Goal: Task Accomplishment & Management: Complete application form

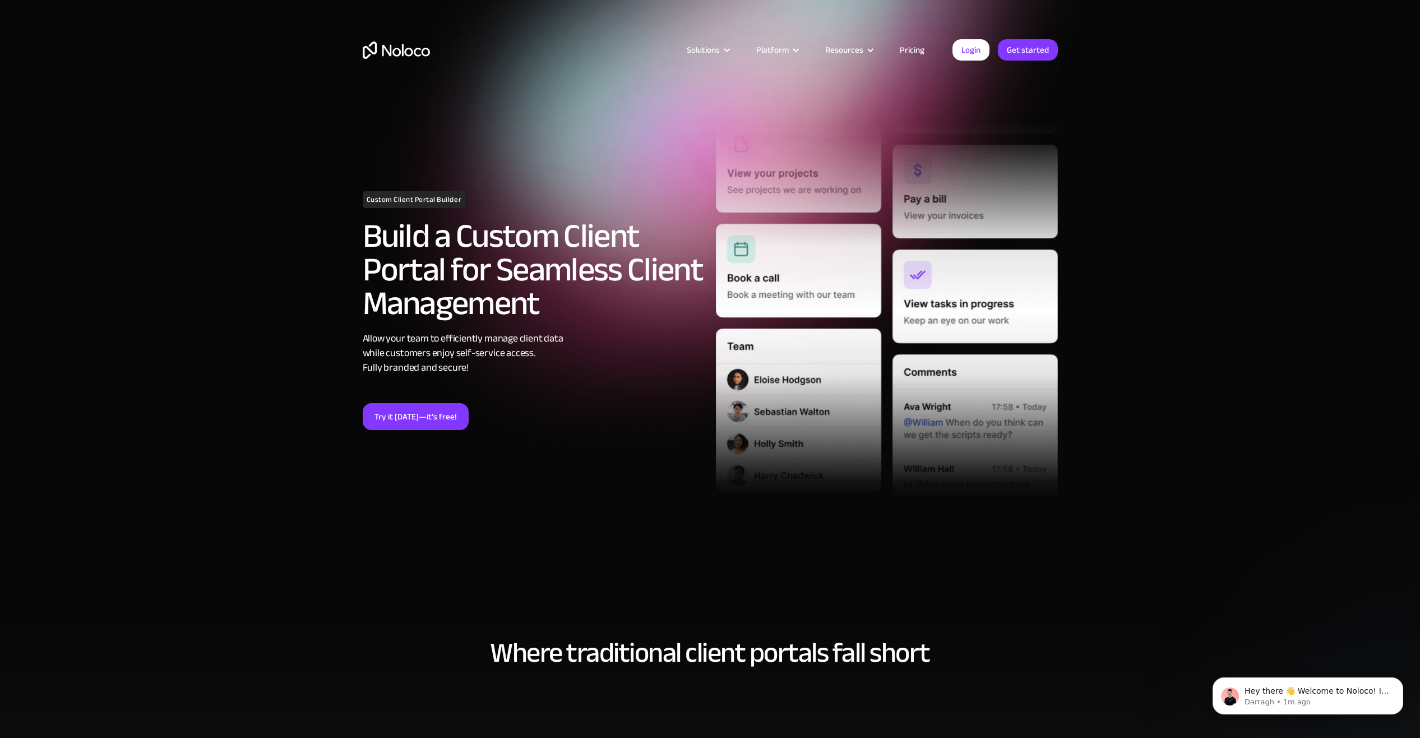
click at [909, 52] on link "Pricing" at bounding box center [912, 50] width 53 height 15
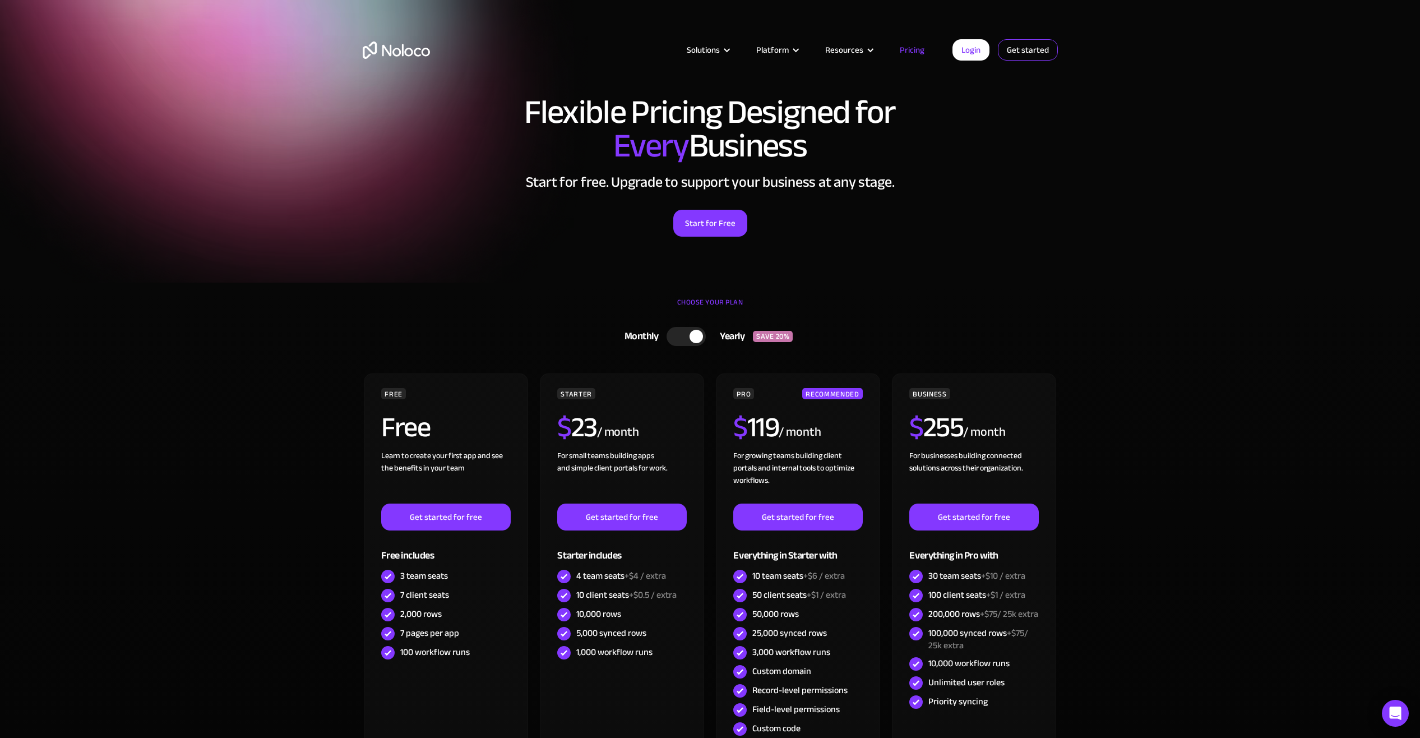
click at [1045, 46] on link "Get started" at bounding box center [1028, 49] width 60 height 21
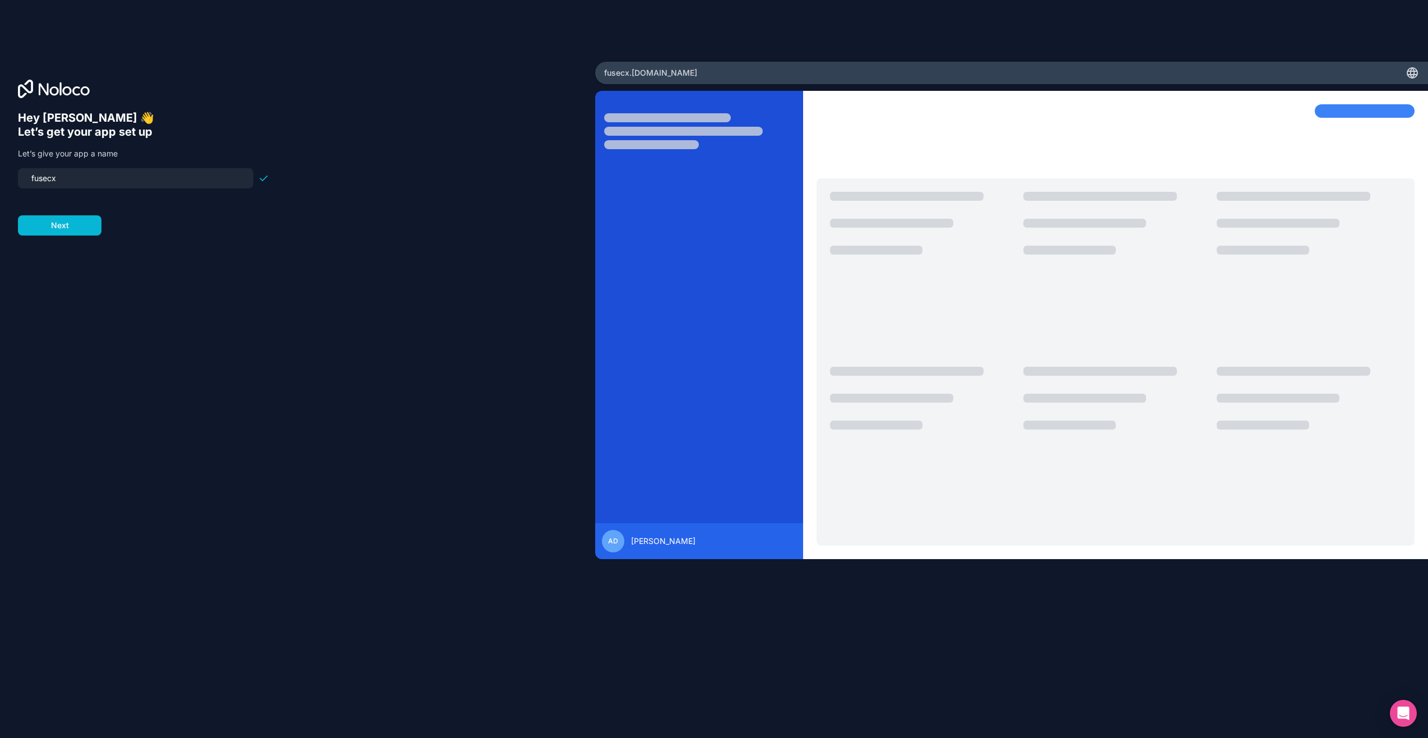
type input "fusecx"
click at [59, 226] on button "Next" at bounding box center [60, 225] width 84 height 20
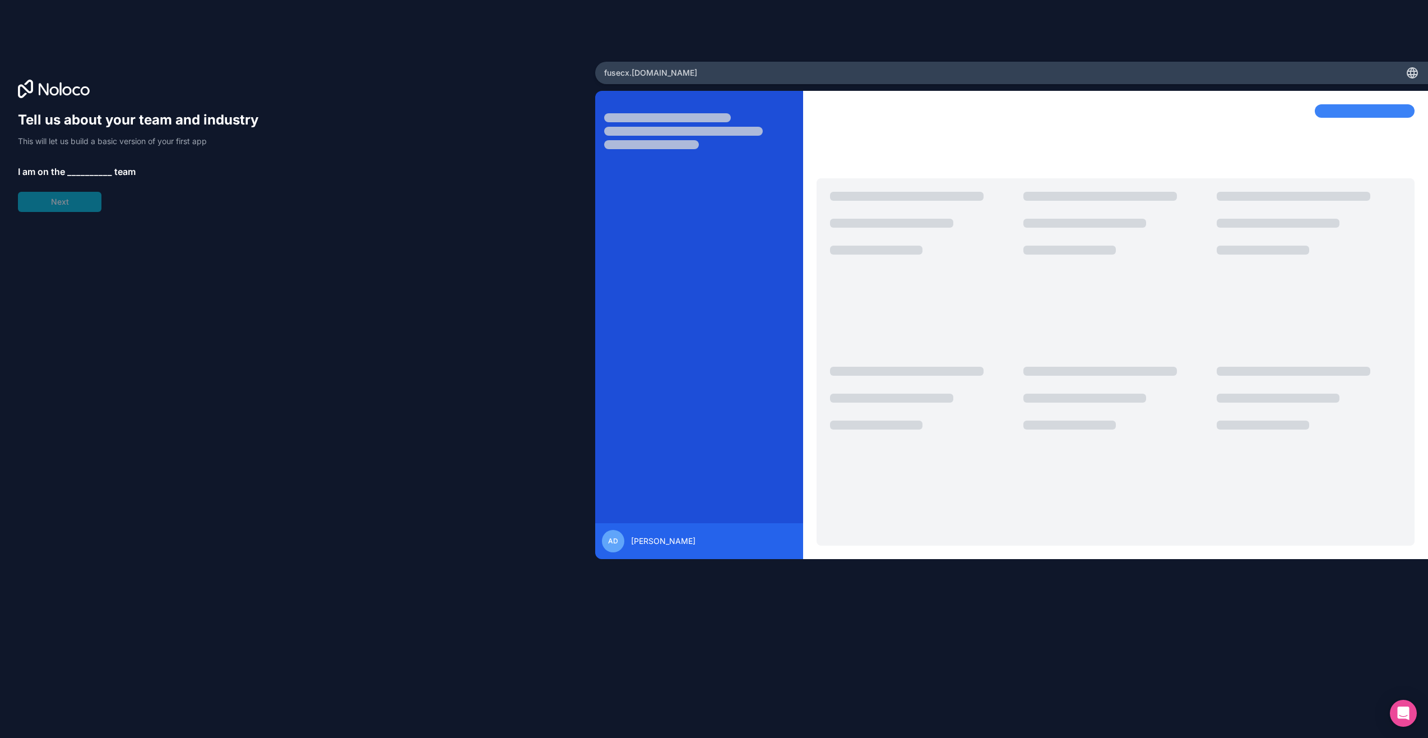
click at [98, 171] on span "__________" at bounding box center [89, 171] width 45 height 13
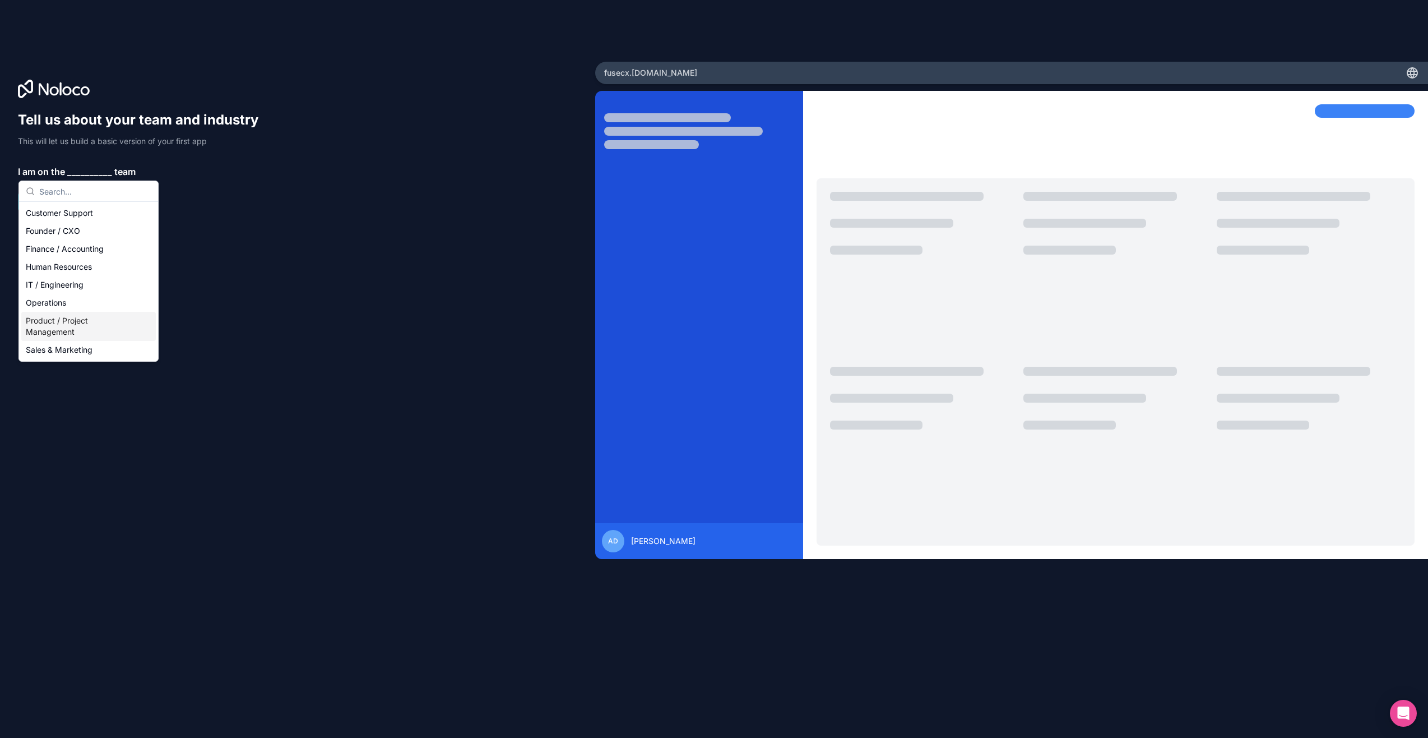
click at [91, 322] on div "Product / Project Management" at bounding box center [88, 326] width 135 height 29
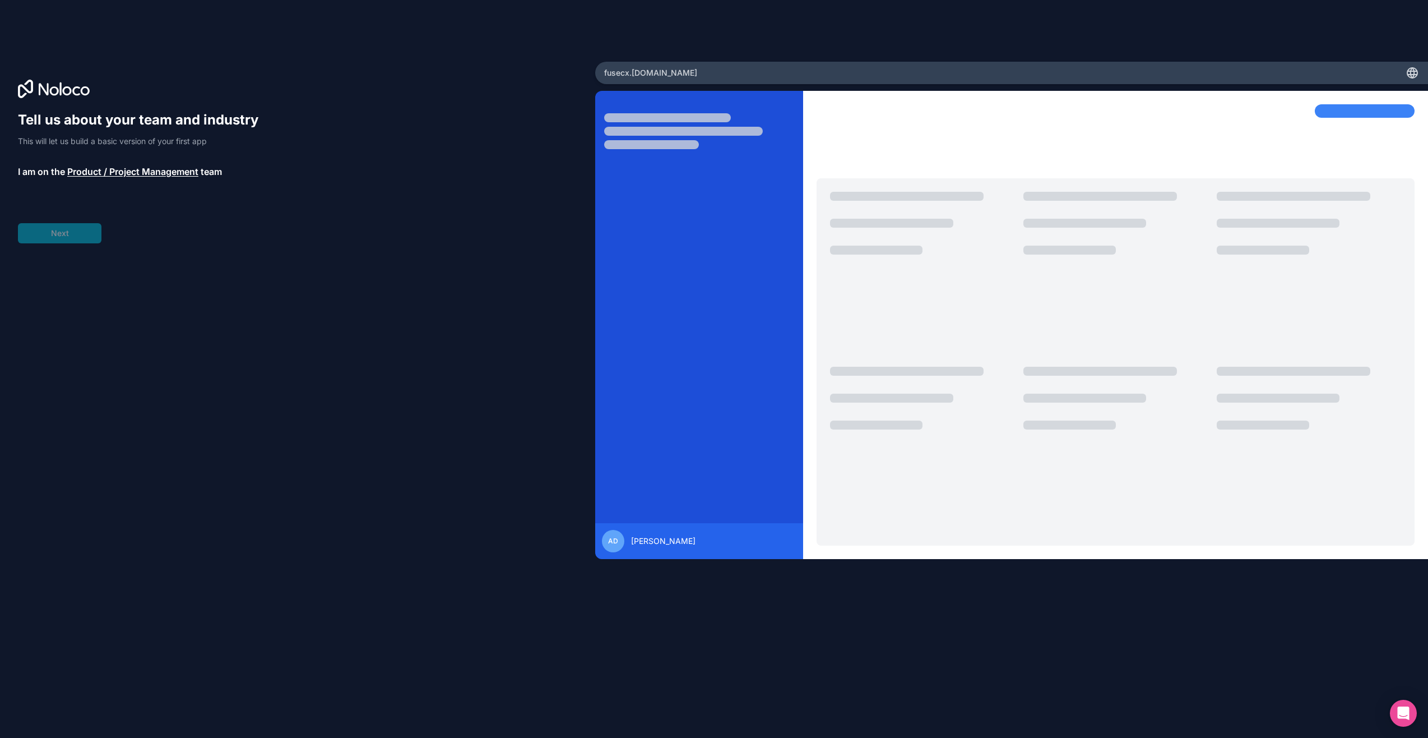
click at [73, 227] on div "Tell us about your team and industry This will let us build a basic version of …" at bounding box center [143, 177] width 251 height 132
click at [77, 203] on span "__________" at bounding box center [93, 202] width 45 height 13
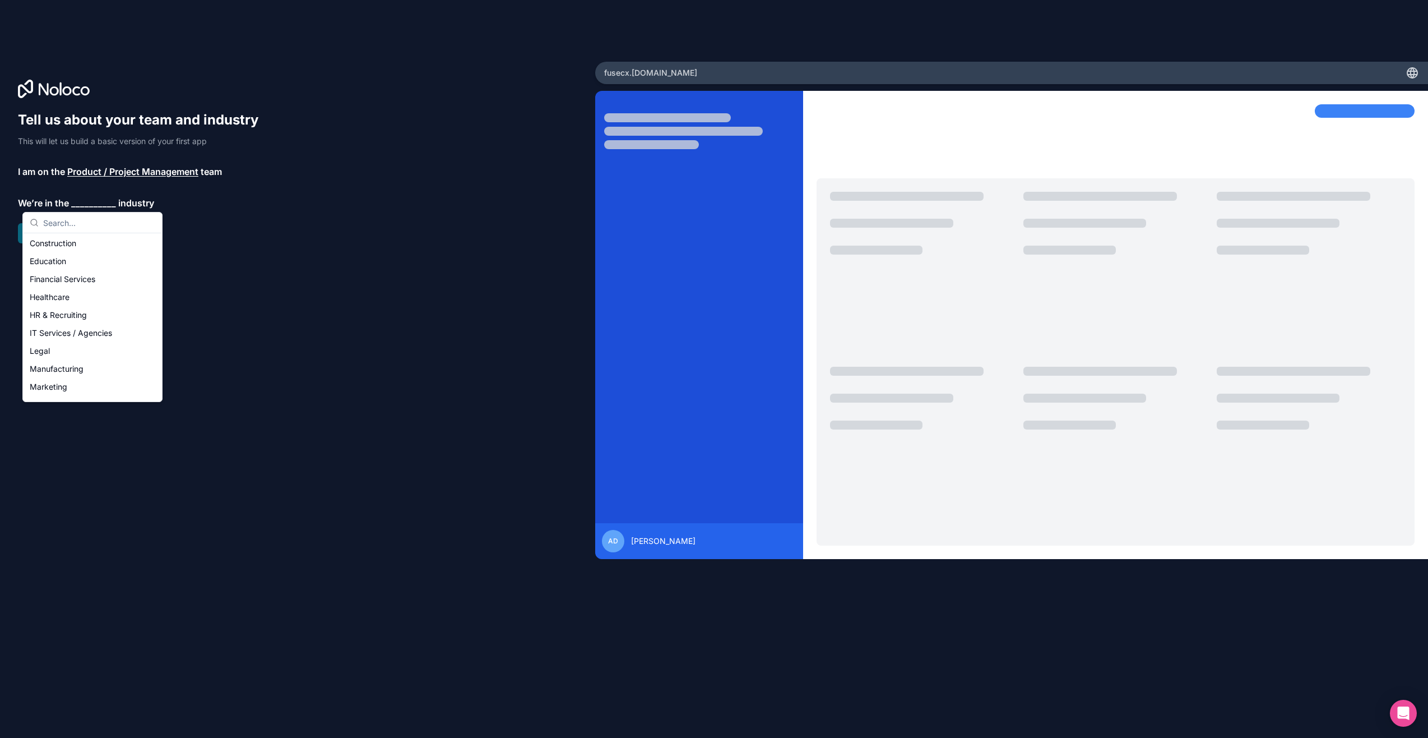
scroll to position [20, 0]
click at [108, 346] on div "IT Services / Agencies" at bounding box center [92, 350] width 135 height 18
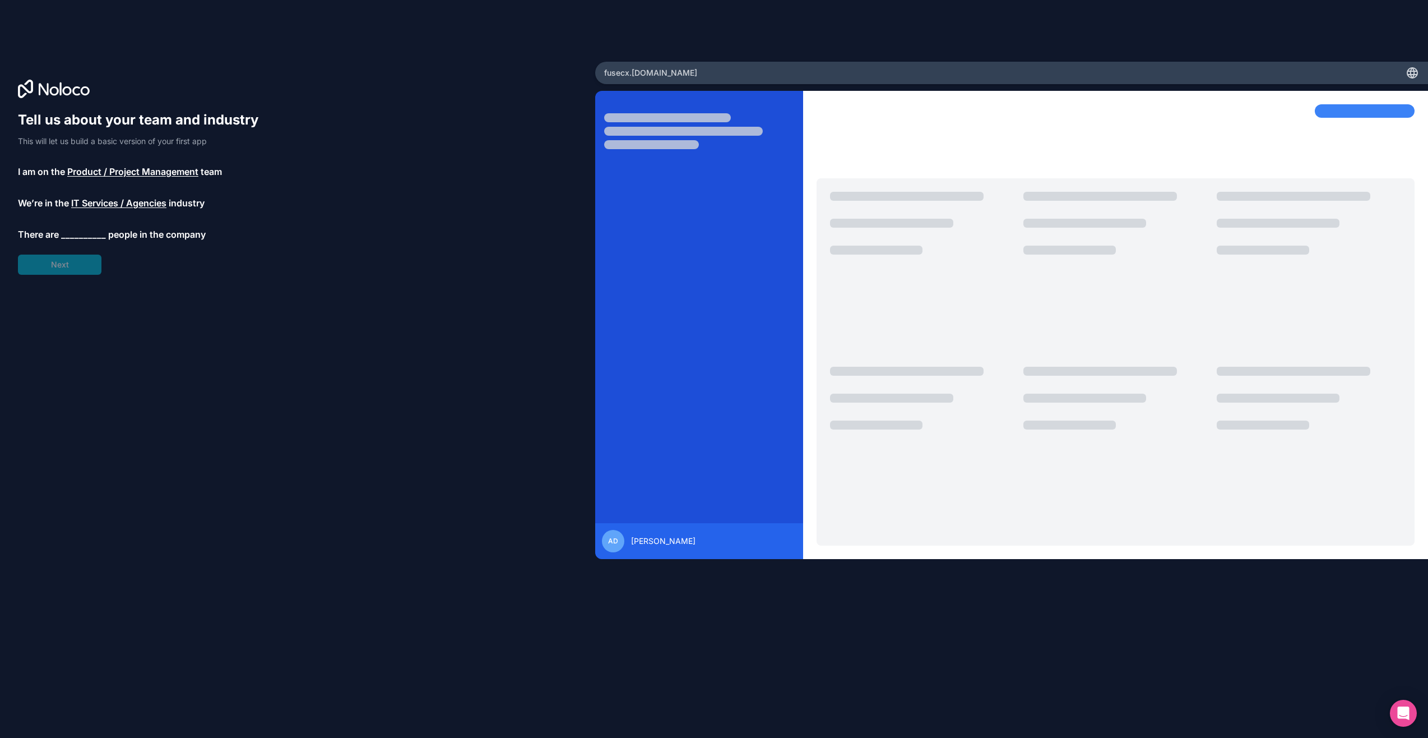
click at [82, 237] on span "__________" at bounding box center [83, 234] width 45 height 13
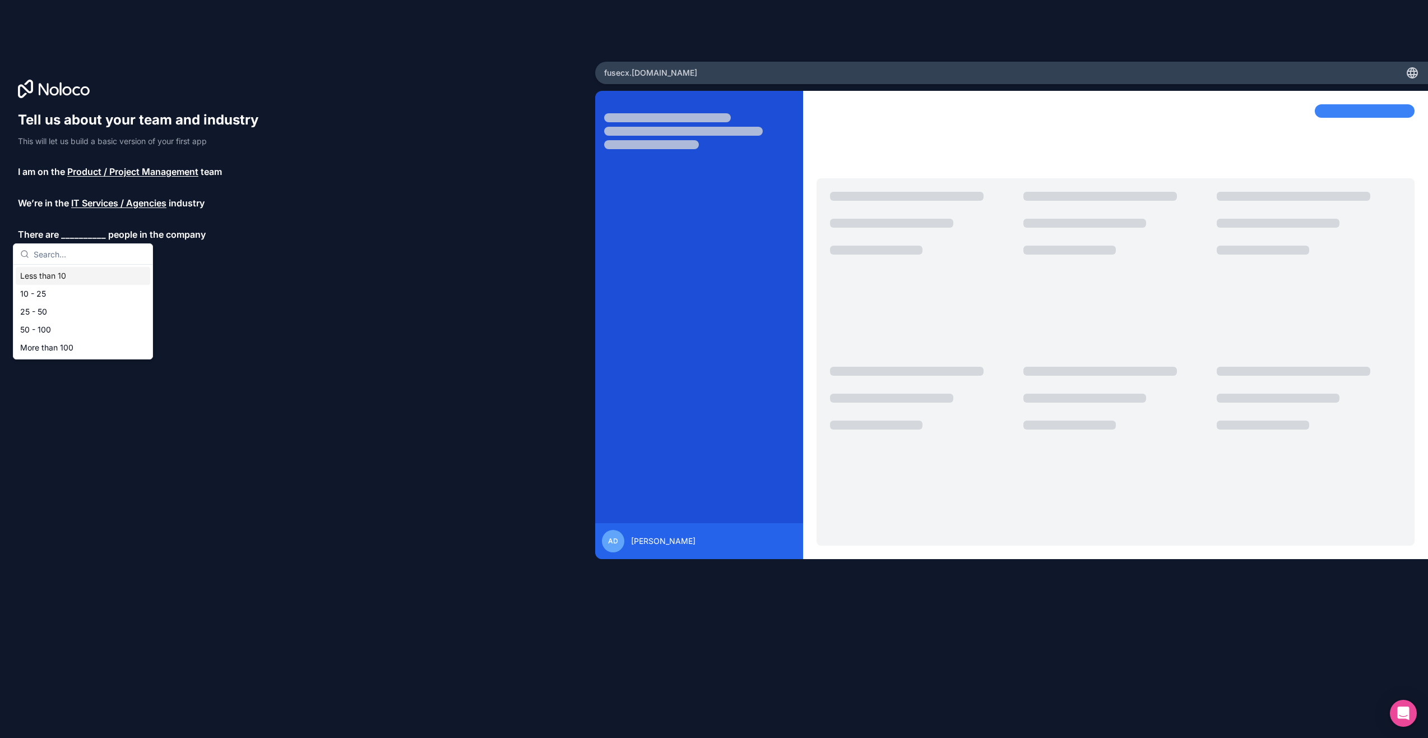
click at [80, 277] on div "Less than 10" at bounding box center [83, 276] width 135 height 18
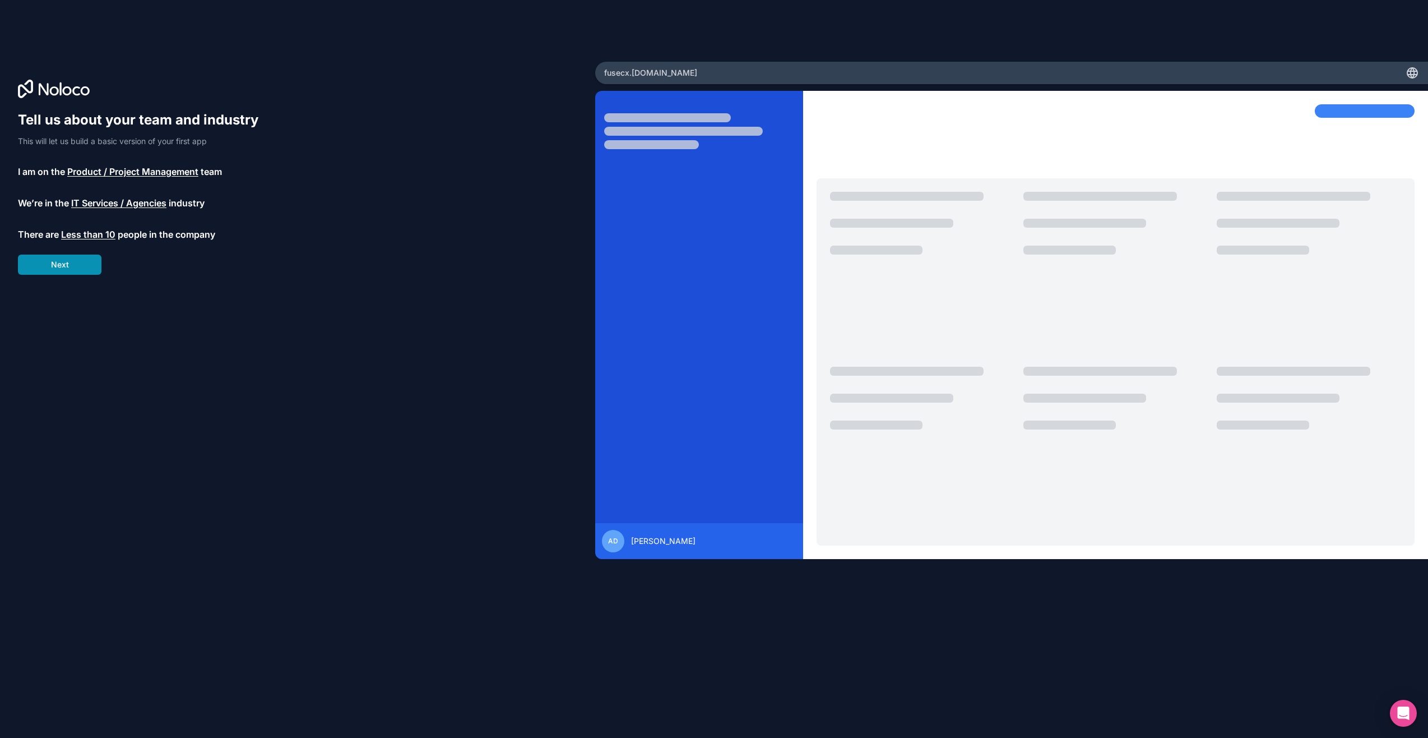
click at [71, 258] on button "Next" at bounding box center [60, 264] width 84 height 20
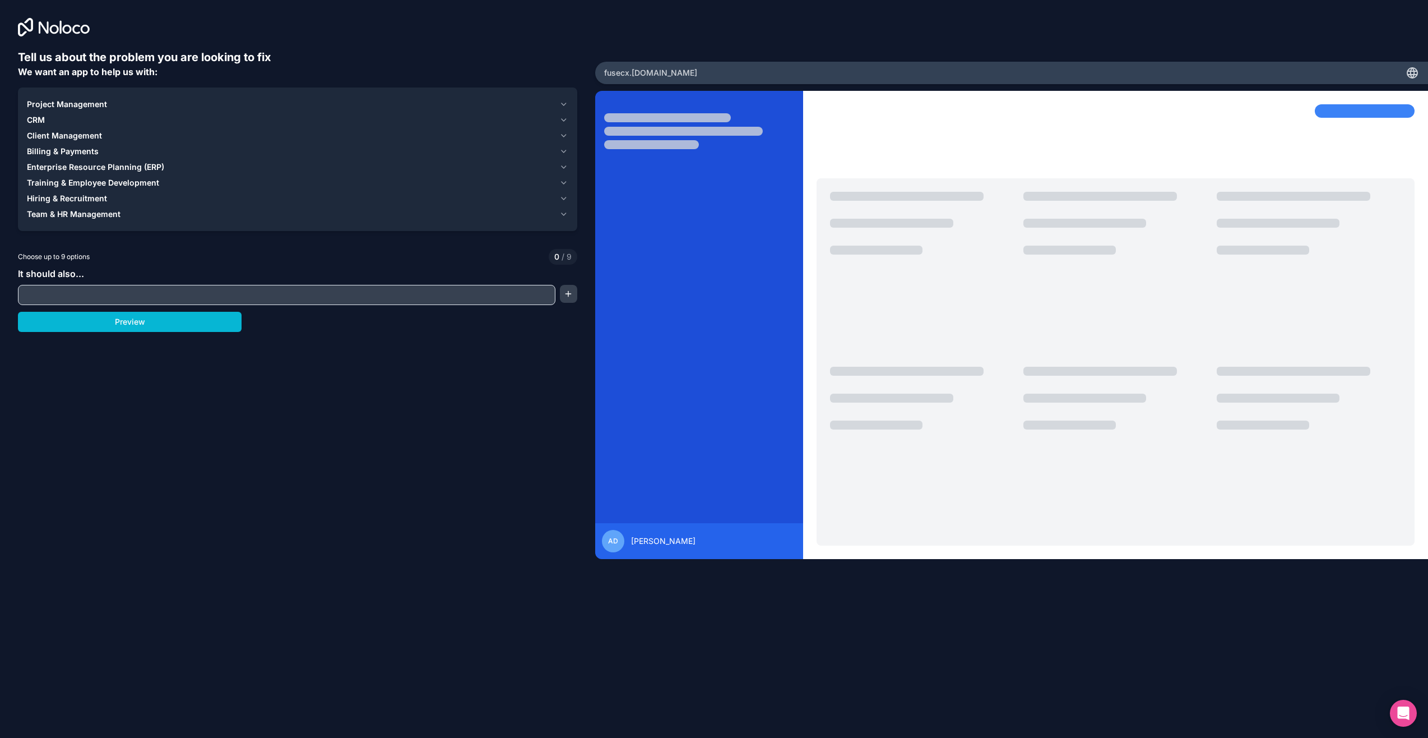
click at [565, 105] on icon "button" at bounding box center [563, 104] width 9 height 9
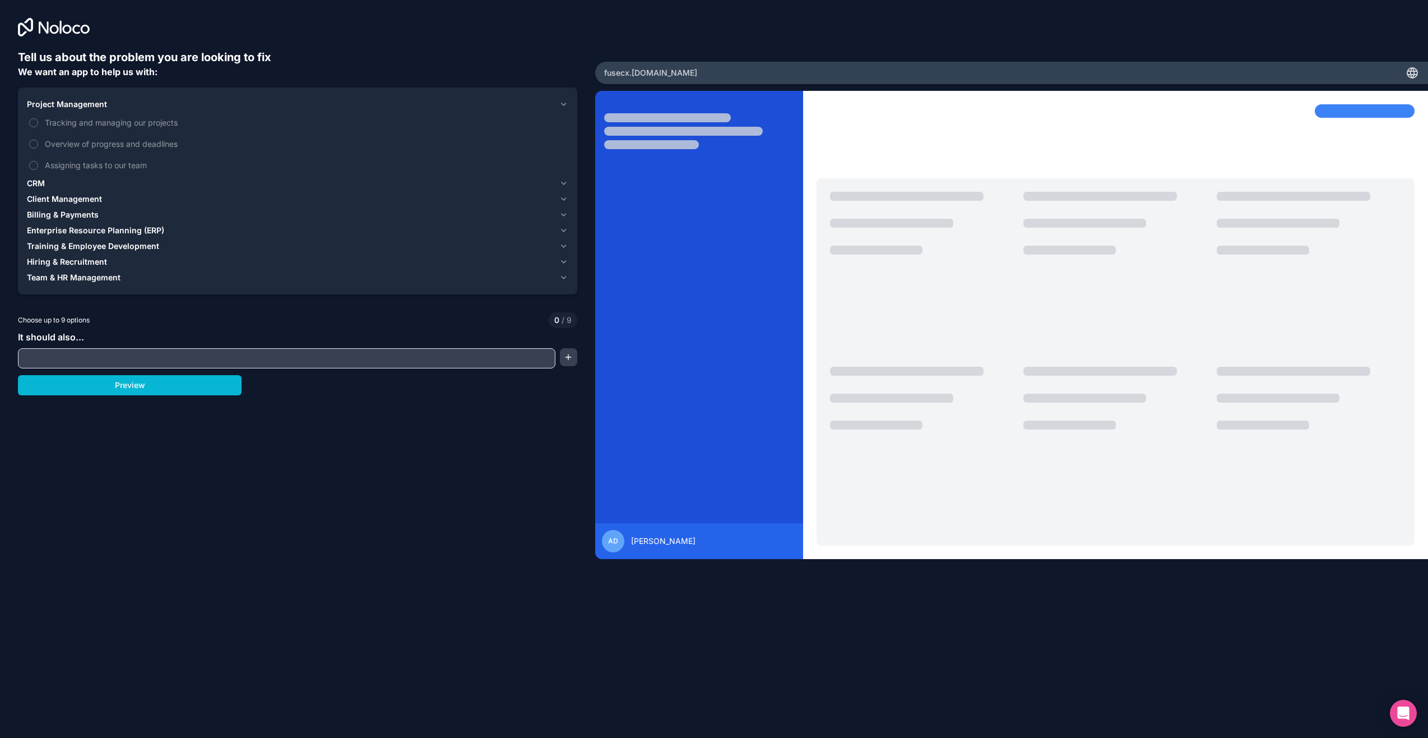
click at [564, 106] on icon "button" at bounding box center [563, 104] width 9 height 9
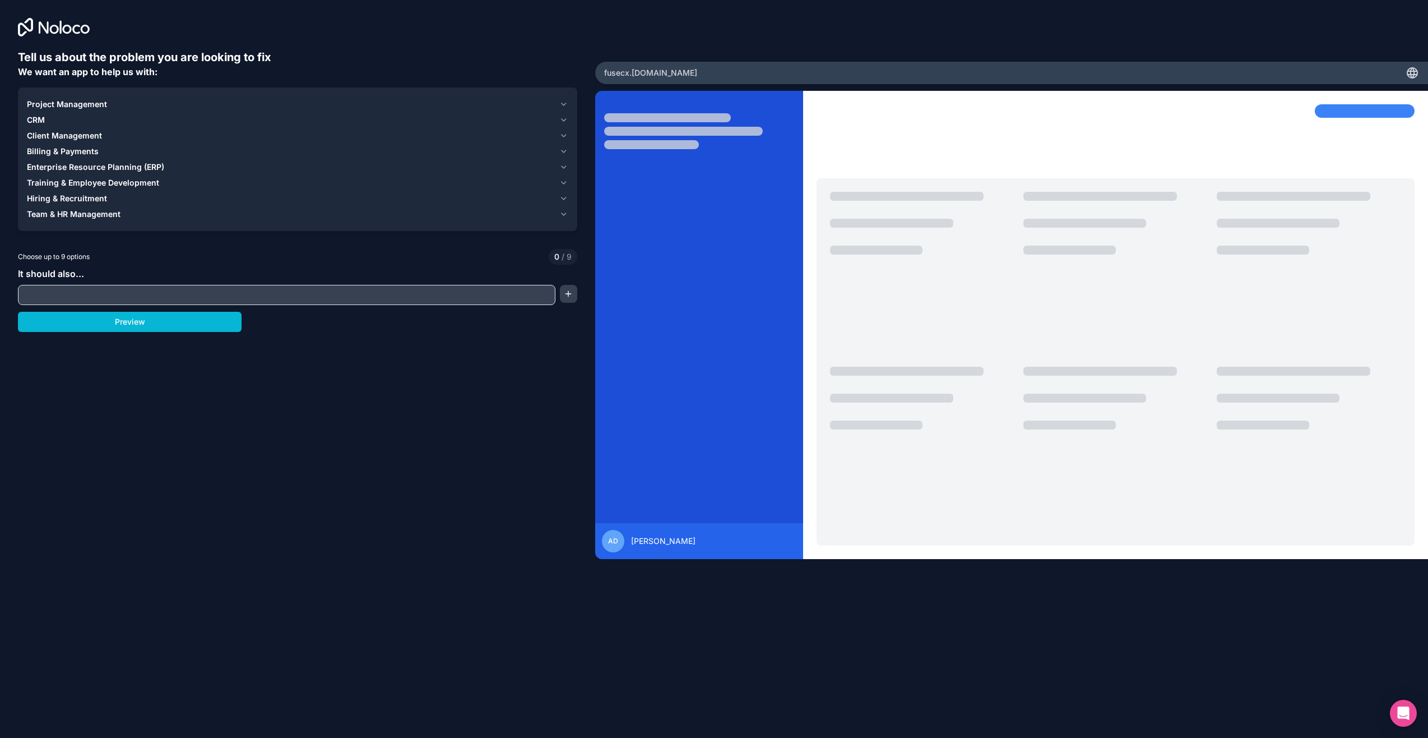
click at [565, 124] on button "CRM" at bounding box center [297, 120] width 541 height 16
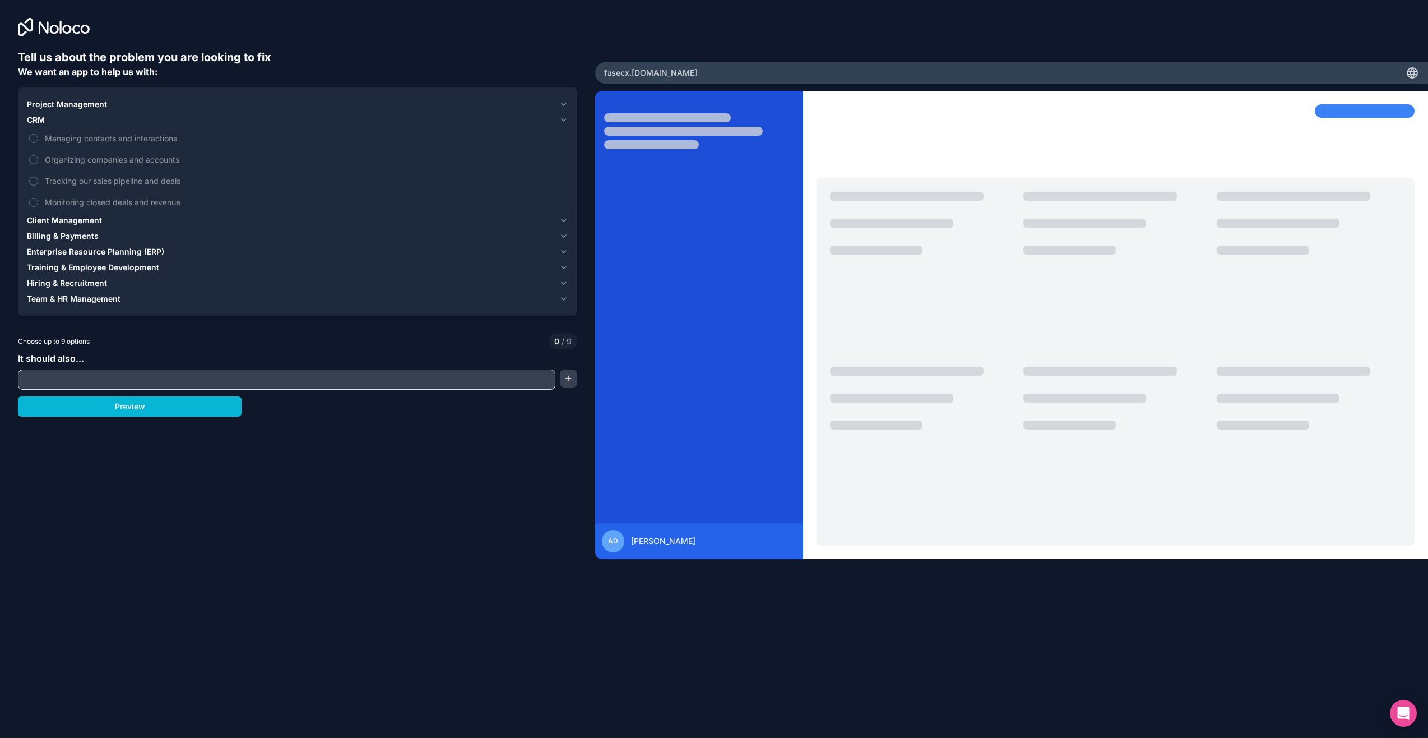
click at [565, 124] on button "CRM" at bounding box center [297, 120] width 541 height 16
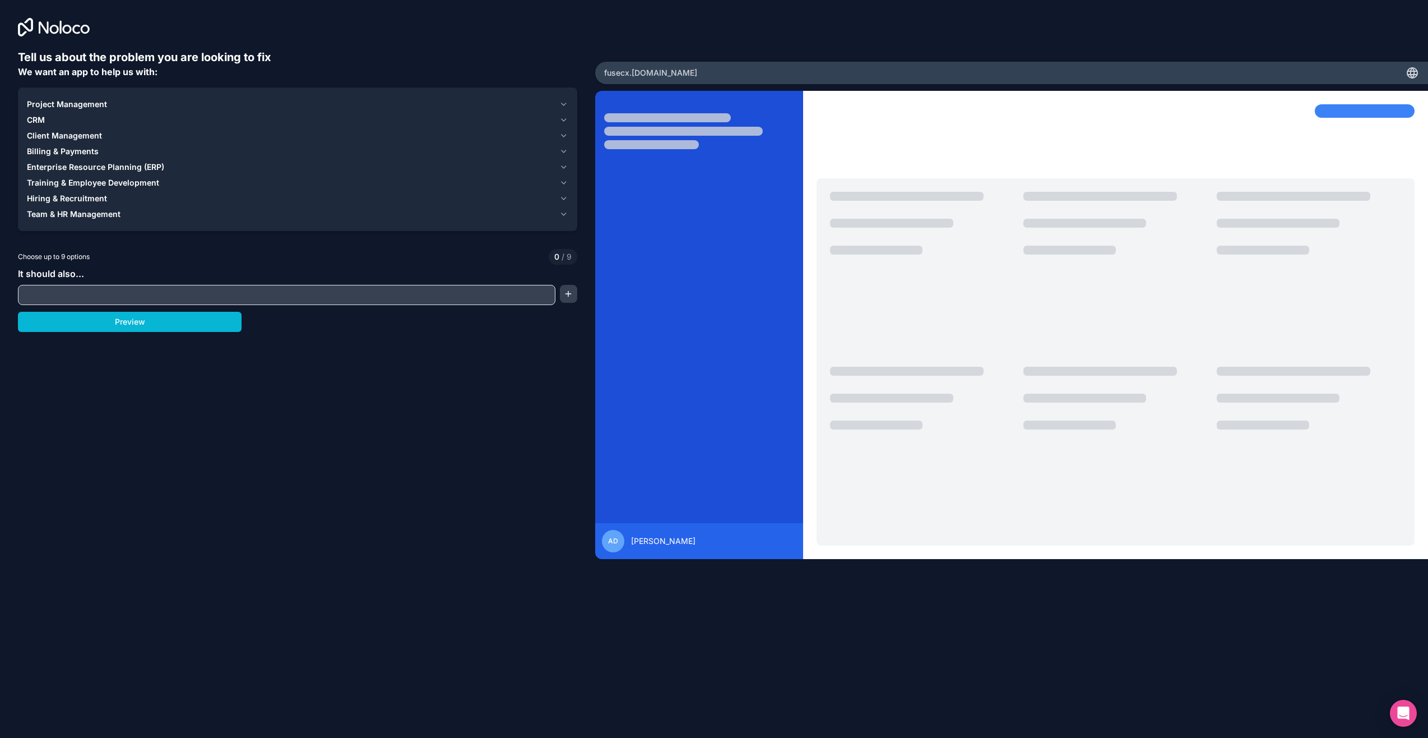
click at [566, 123] on icon "button" at bounding box center [563, 119] width 9 height 9
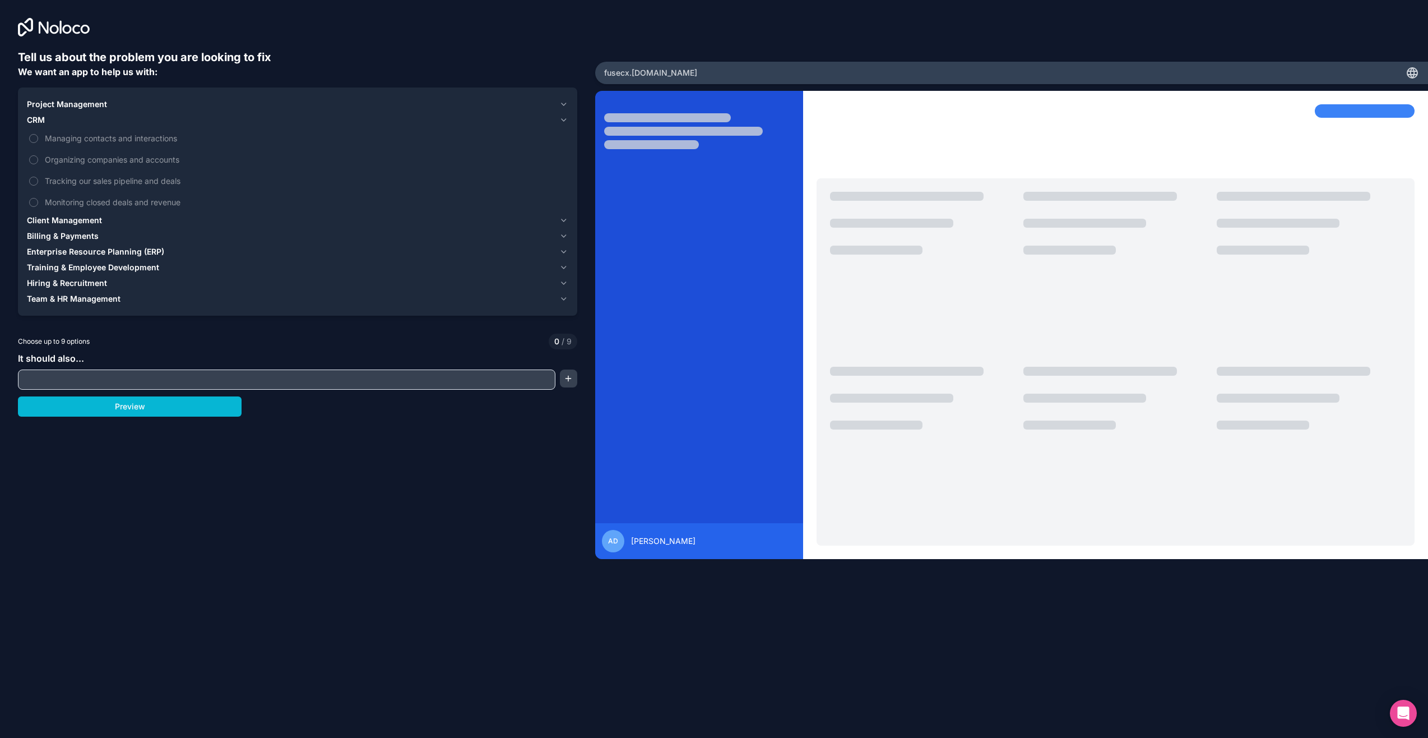
click at [566, 123] on icon "button" at bounding box center [563, 119] width 9 height 9
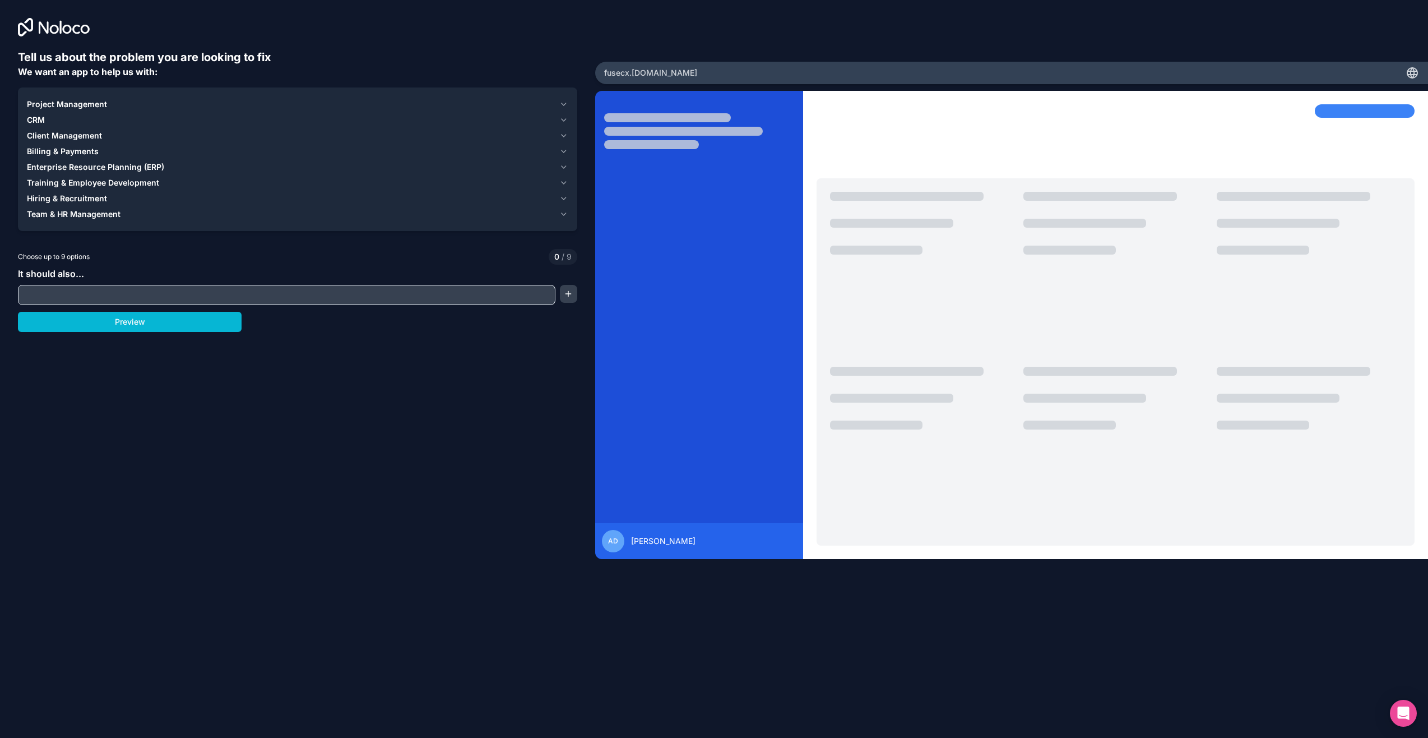
click at [563, 95] on div "Project Management CRM Client Management Billing & Payments Enterprise Resource…" at bounding box center [297, 158] width 559 height 143
click at [561, 101] on icon "button" at bounding box center [563, 104] width 9 height 9
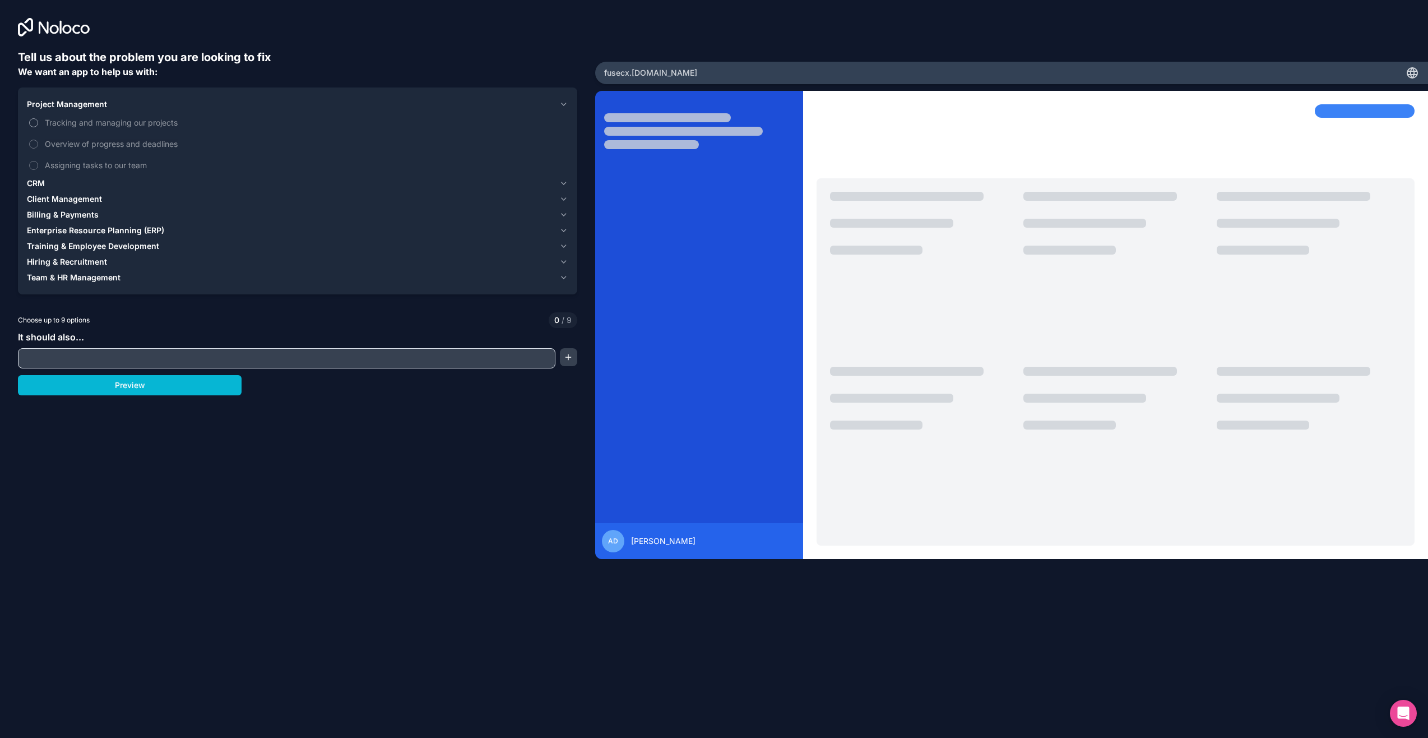
click at [37, 118] on label "Tracking and managing our projects" at bounding box center [297, 122] width 541 height 21
click at [37, 118] on button "Tracking and managing our projects" at bounding box center [33, 122] width 9 height 9
click at [35, 141] on button "Overview of progress and deadlines" at bounding box center [33, 144] width 9 height 9
click at [35, 162] on button "Assigning tasks to our team" at bounding box center [33, 165] width 9 height 9
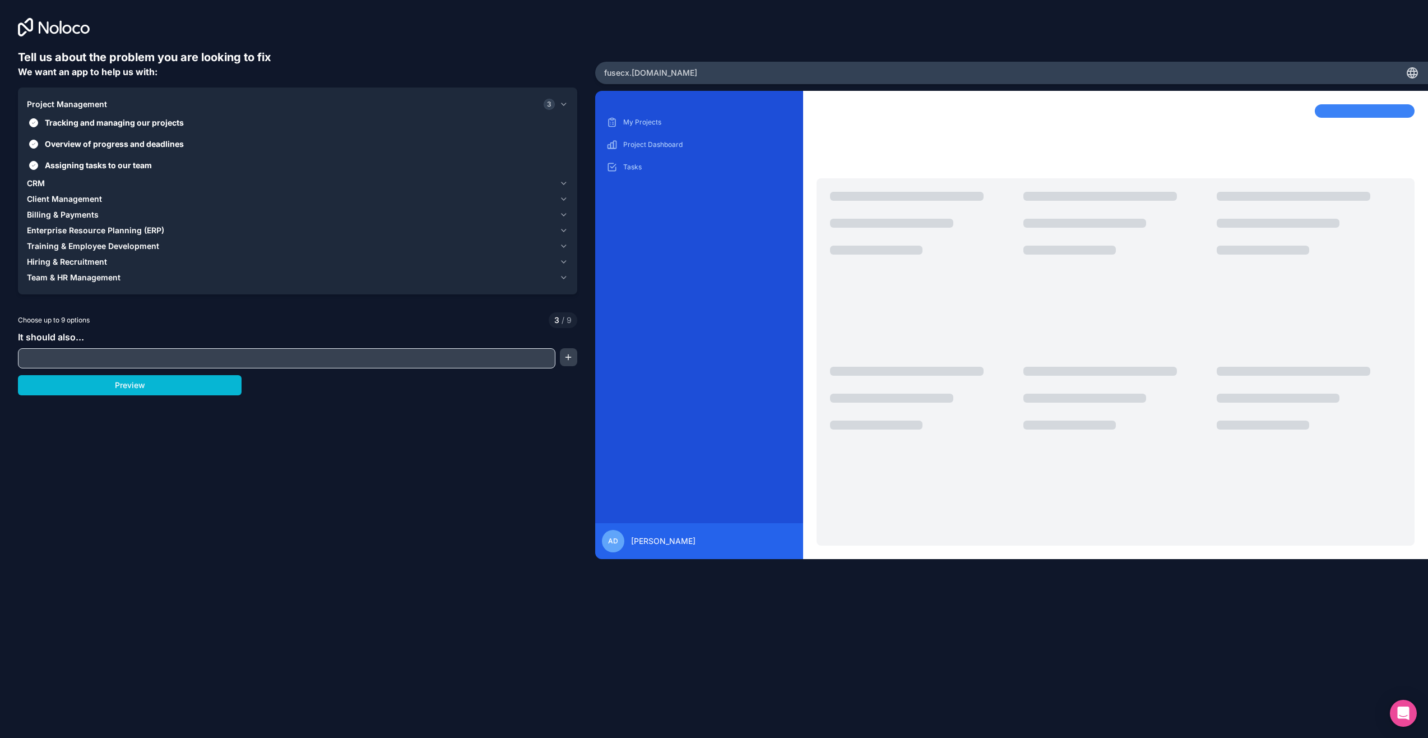
click at [557, 200] on button "Client Management" at bounding box center [297, 199] width 541 height 16
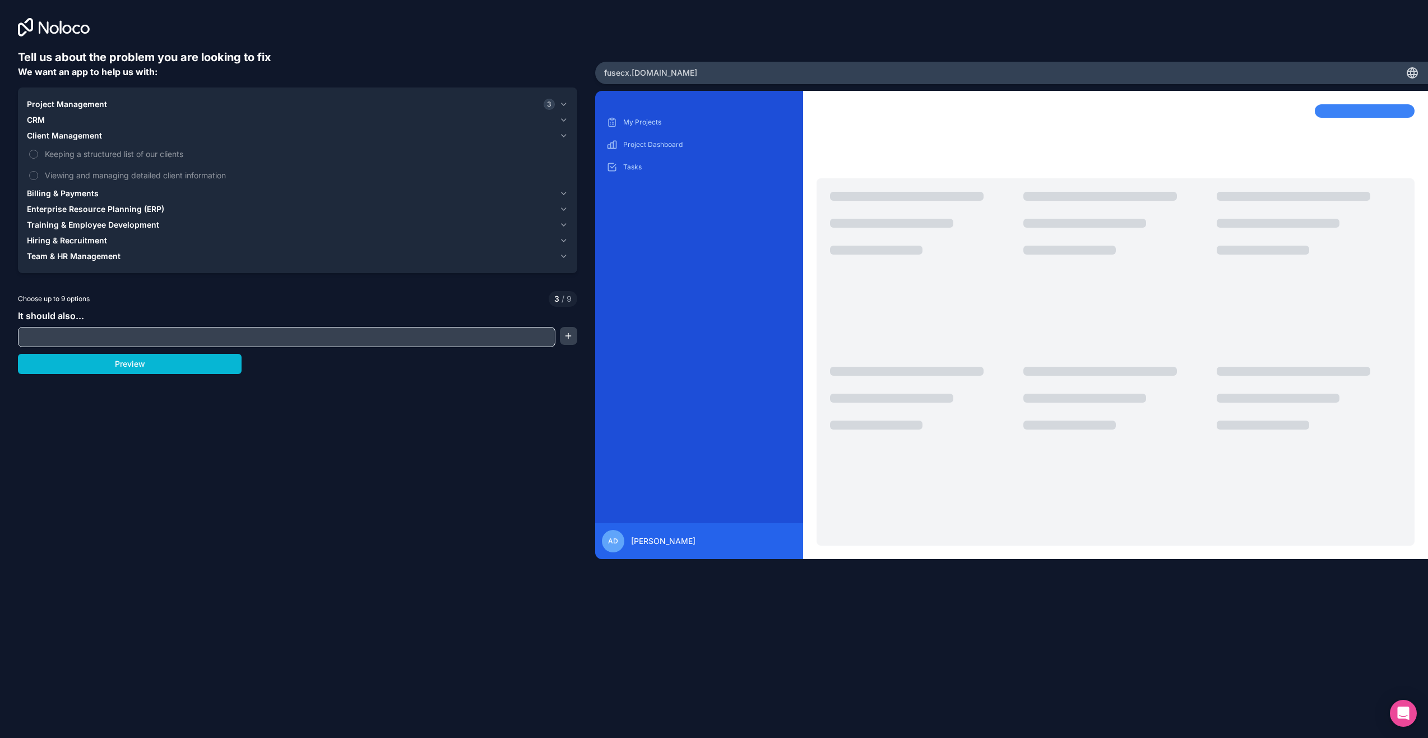
click at [564, 207] on icon "button" at bounding box center [563, 209] width 9 height 9
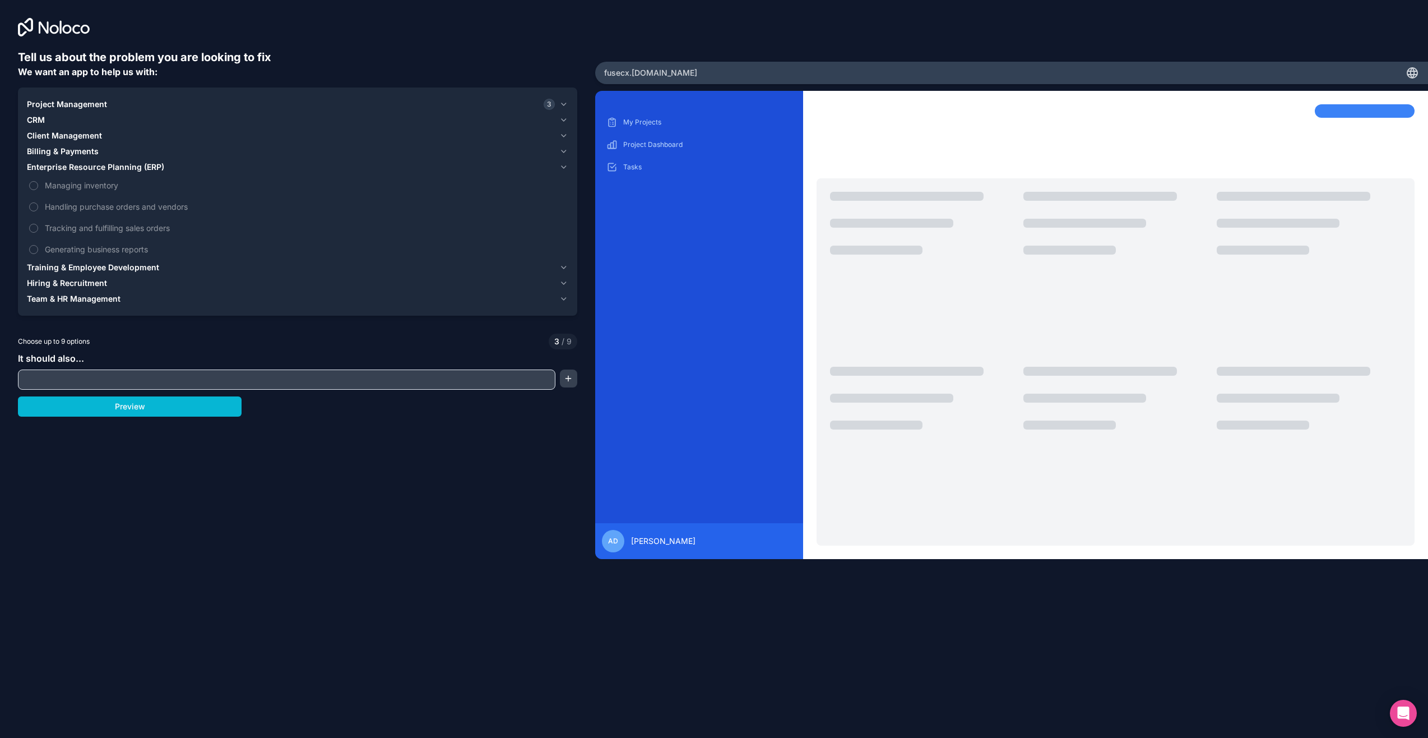
click at [563, 164] on icon "button" at bounding box center [563, 167] width 9 height 9
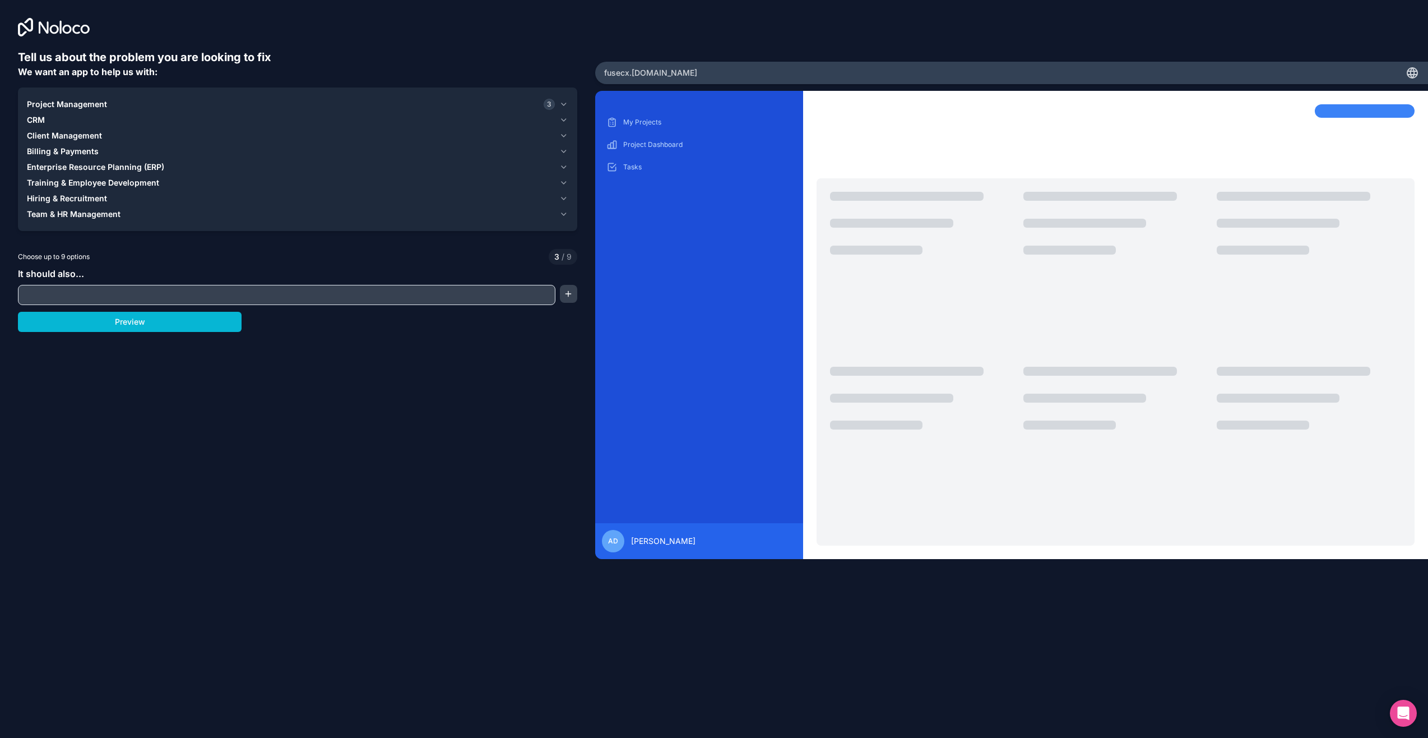
click at [150, 186] on span "Training & Employee Development" at bounding box center [93, 182] width 132 height 11
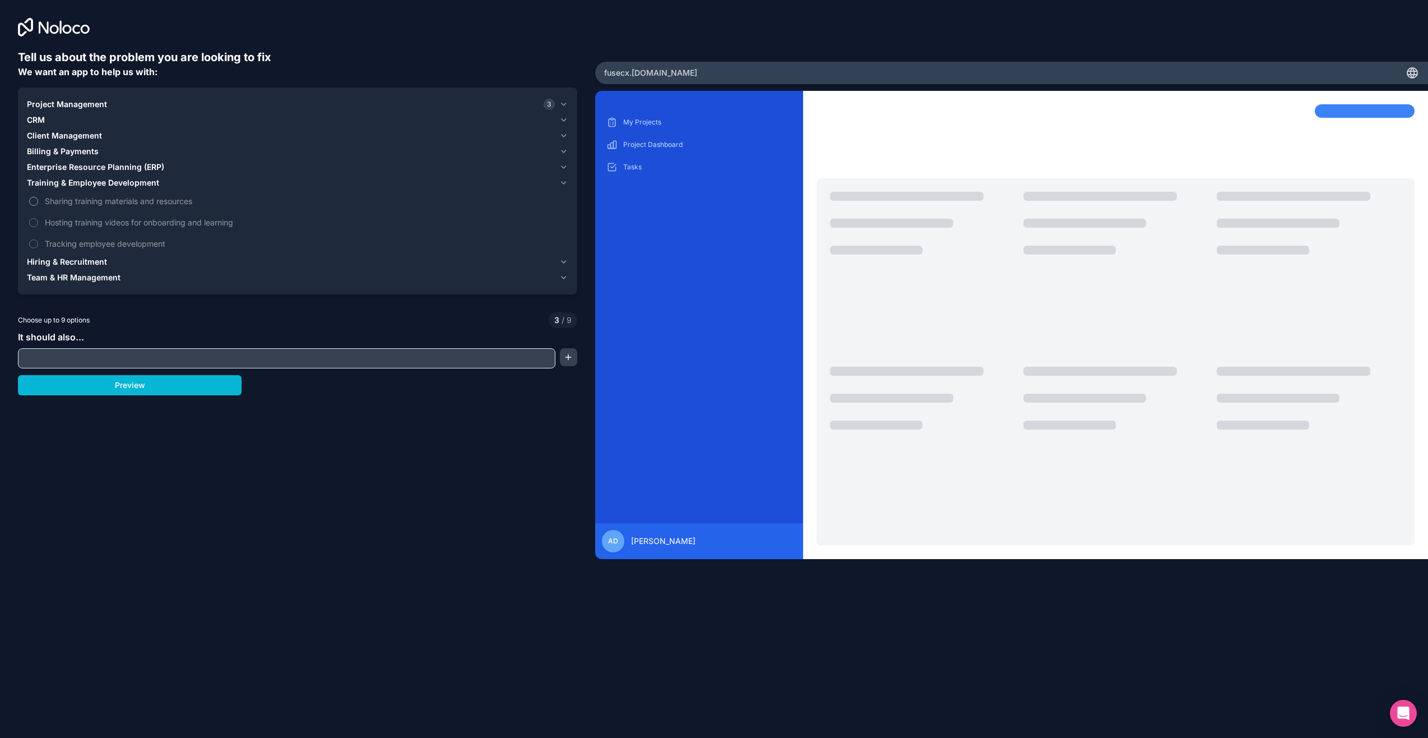
click at [31, 201] on button "Sharing training materials and resources" at bounding box center [33, 201] width 9 height 9
click at [35, 227] on label "Hosting training videos for onboarding and learning" at bounding box center [297, 222] width 541 height 21
click at [35, 227] on button "Hosting training videos for onboarding and learning" at bounding box center [33, 222] width 9 height 9
click at [141, 362] on input "text" at bounding box center [287, 358] width 532 height 16
type input "i"
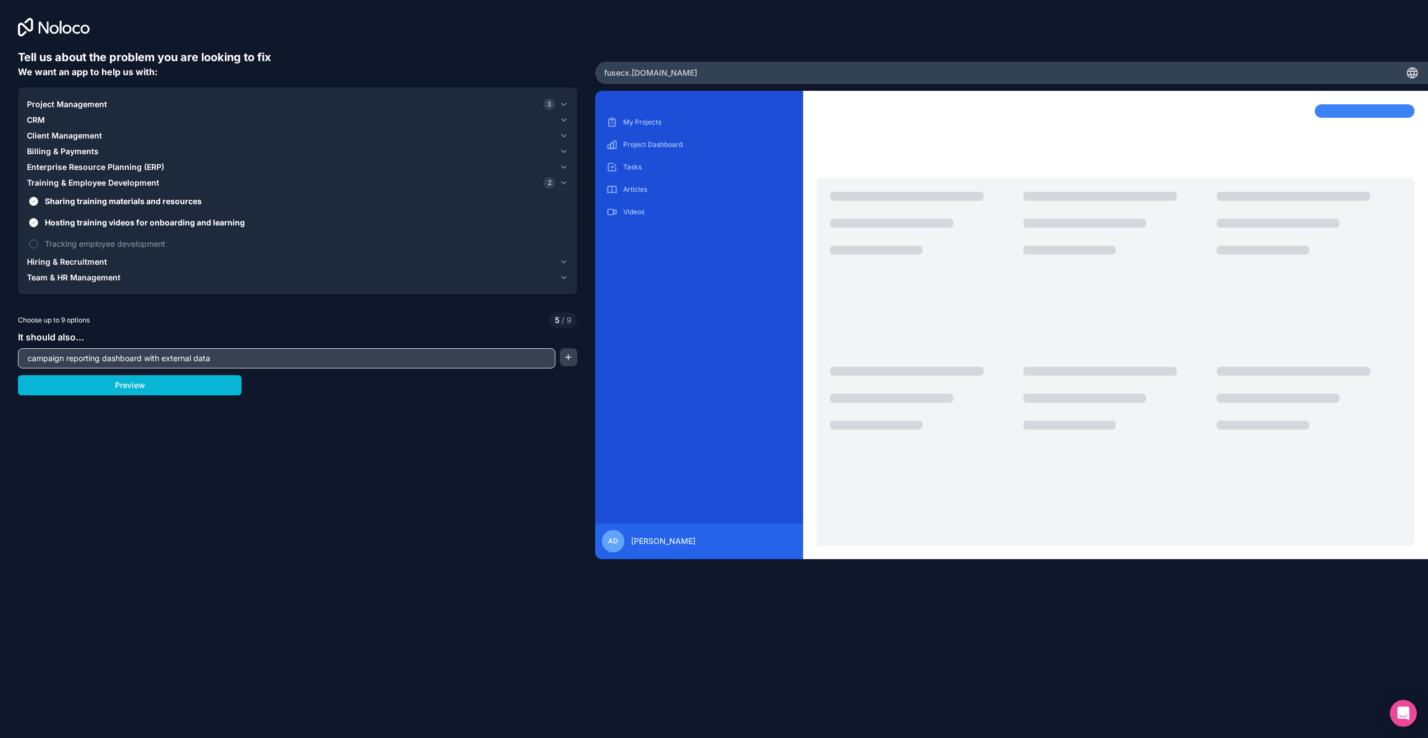
type input "campaign reporting dashboard with external data"
click at [571, 354] on button "button" at bounding box center [568, 357] width 17 height 18
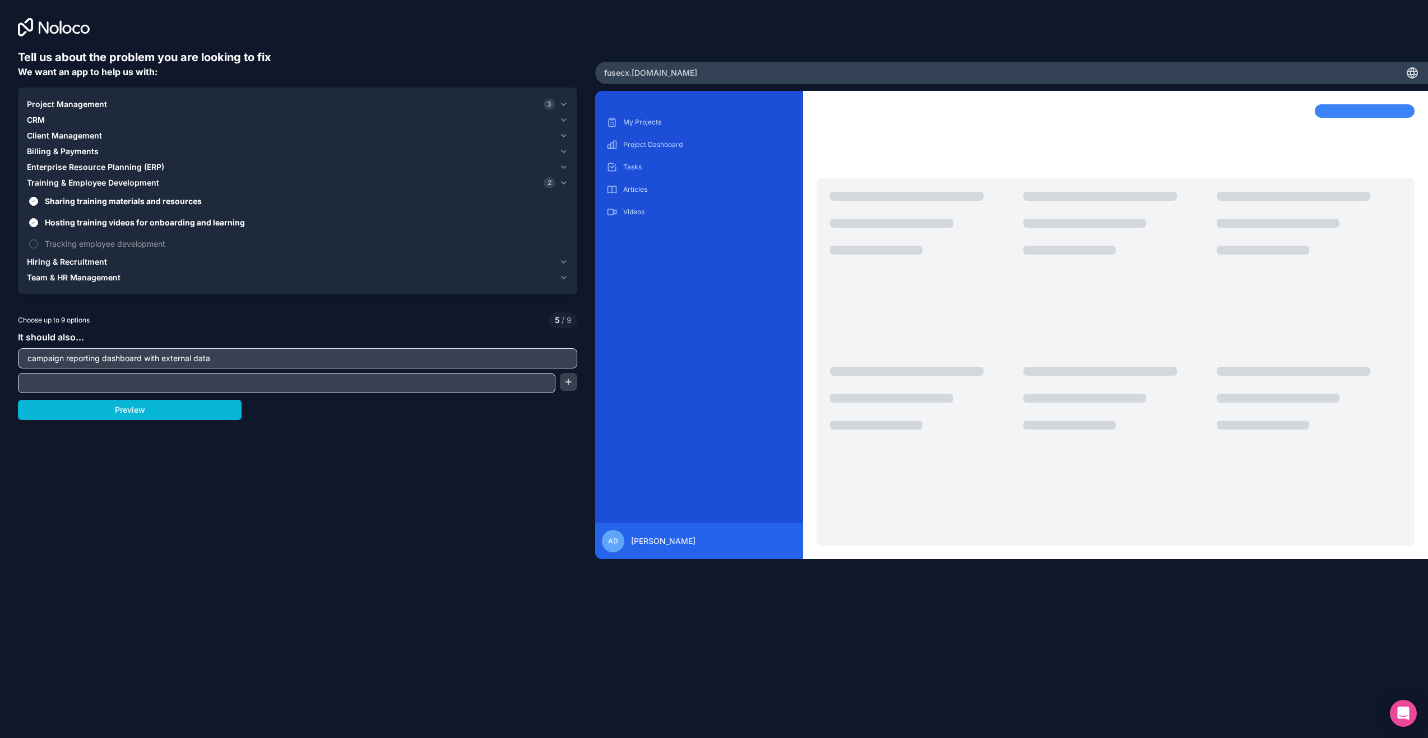
click at [307, 379] on input "text" at bounding box center [287, 383] width 532 height 16
click at [567, 102] on icon "button" at bounding box center [563, 104] width 9 height 9
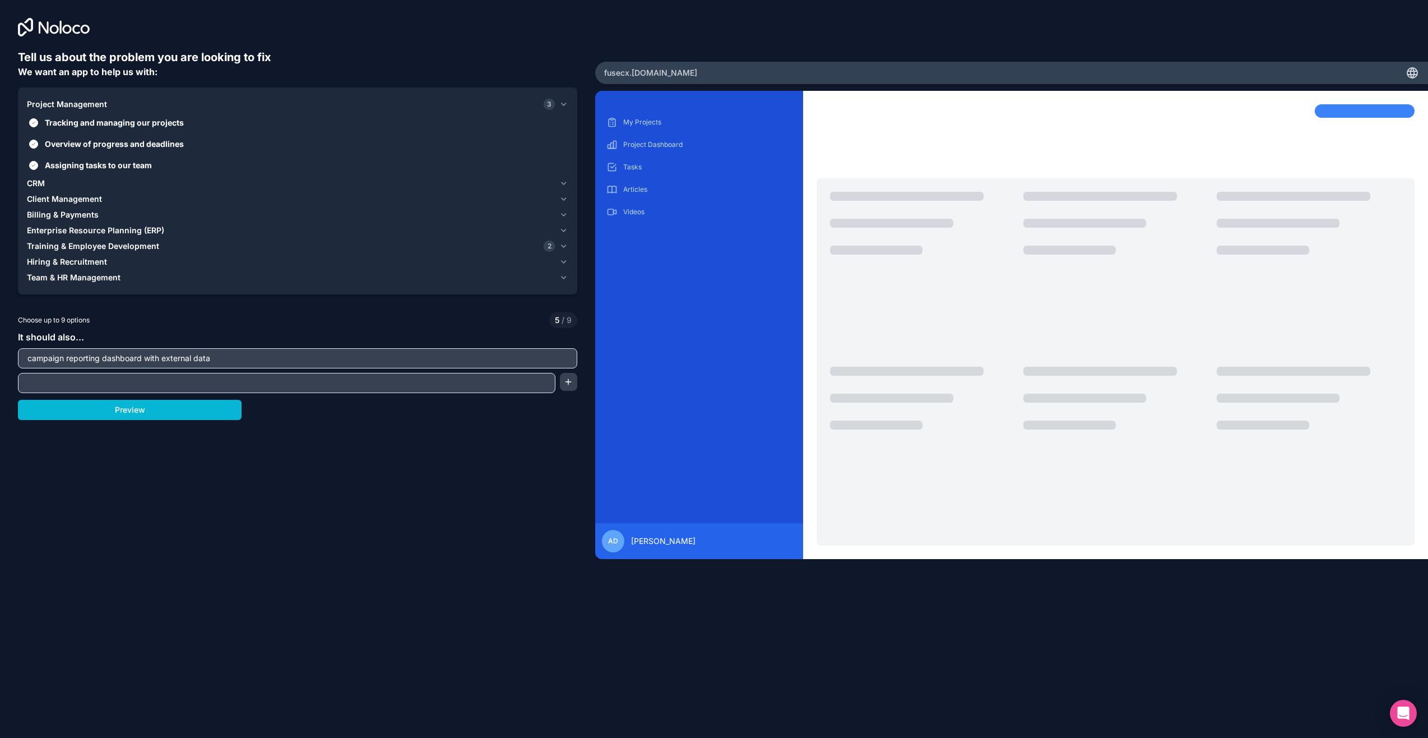
click at [53, 384] on input "text" at bounding box center [287, 383] width 532 height 16
type input "Template section"
click at [141, 413] on button "Preview" at bounding box center [130, 410] width 224 height 20
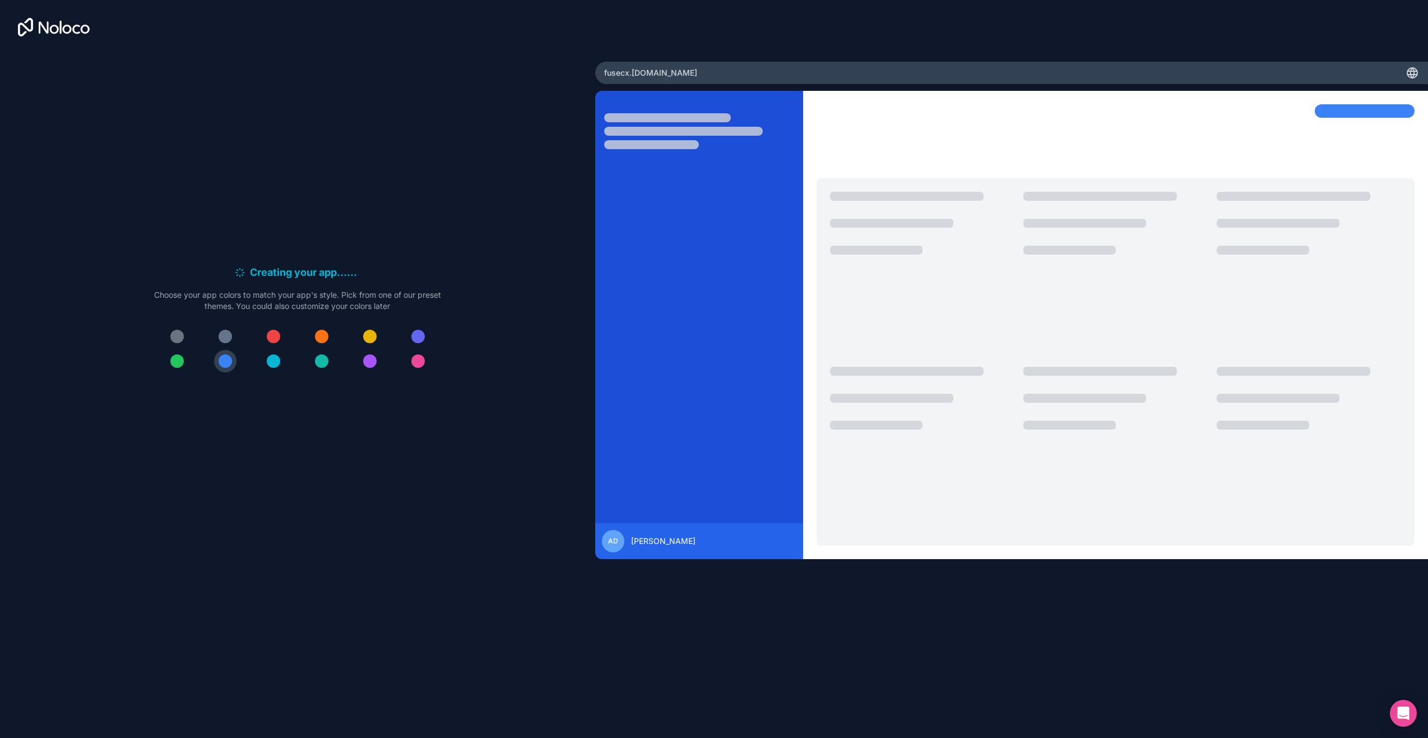
click at [422, 340] on div at bounding box center [417, 336] width 13 height 13
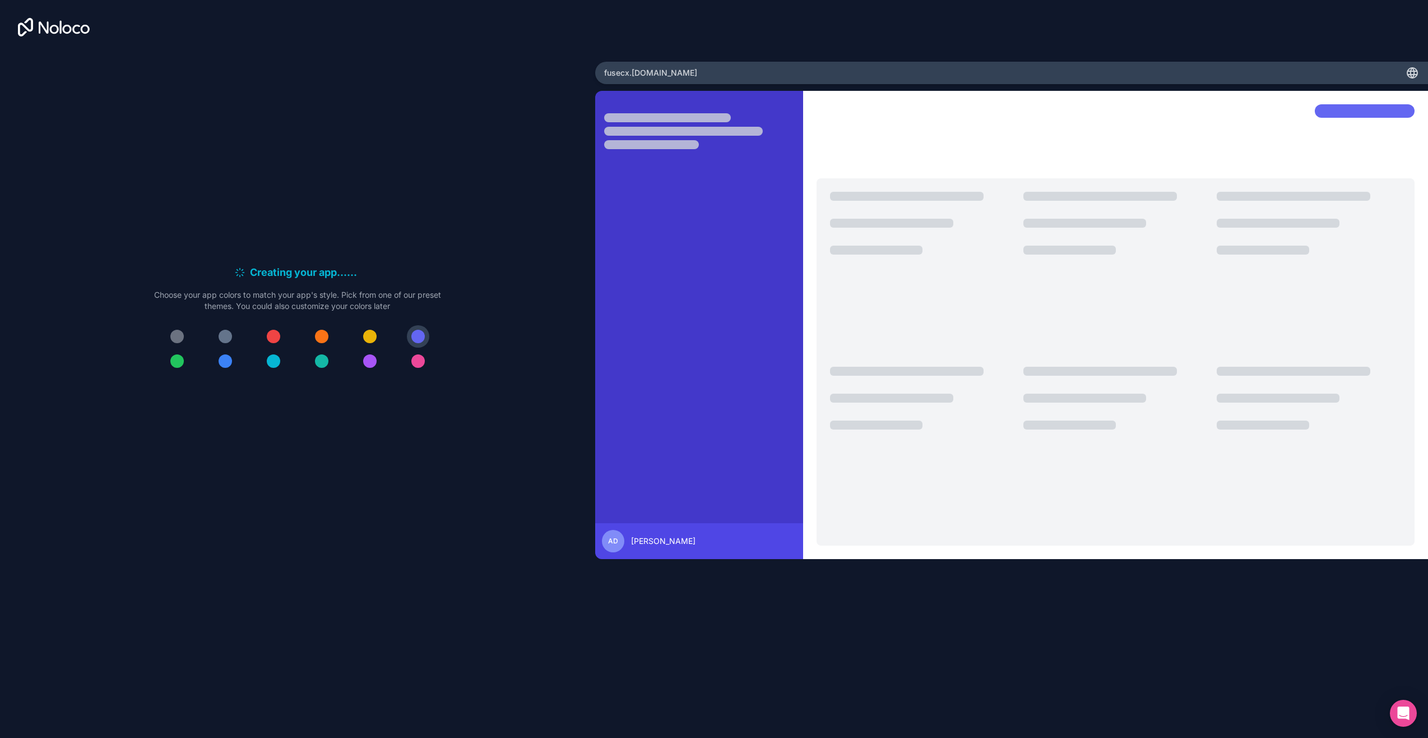
click at [225, 364] on div at bounding box center [225, 360] width 13 height 13
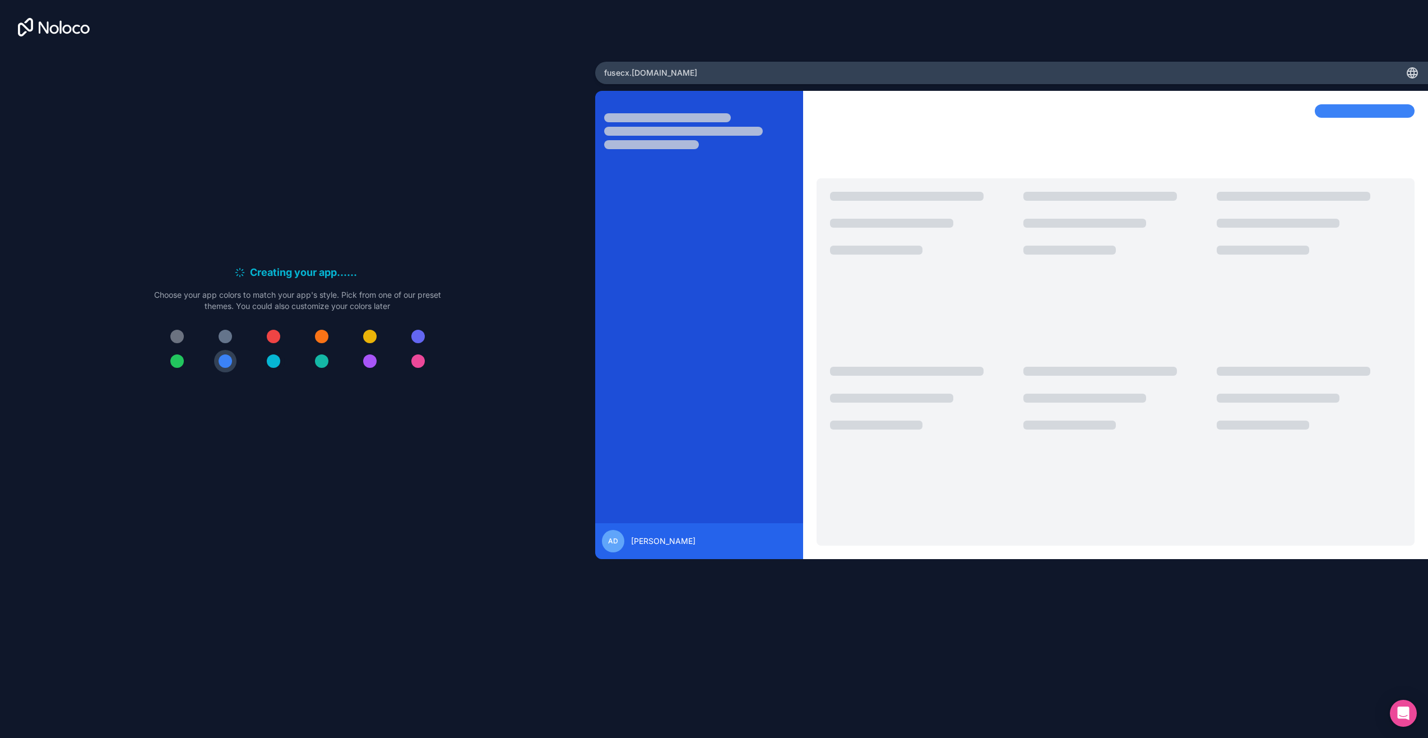
click at [282, 364] on button at bounding box center [273, 361] width 22 height 22
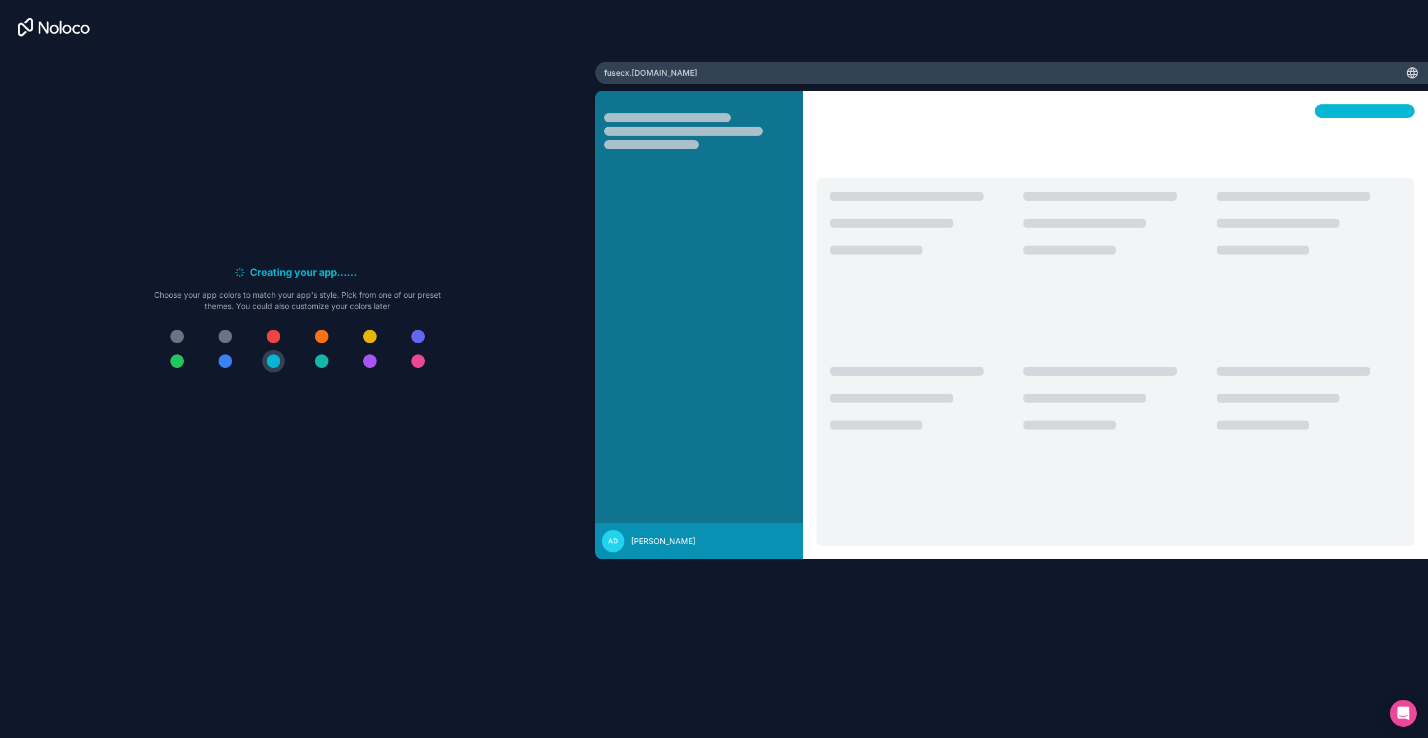
click at [222, 363] on div at bounding box center [225, 360] width 13 height 13
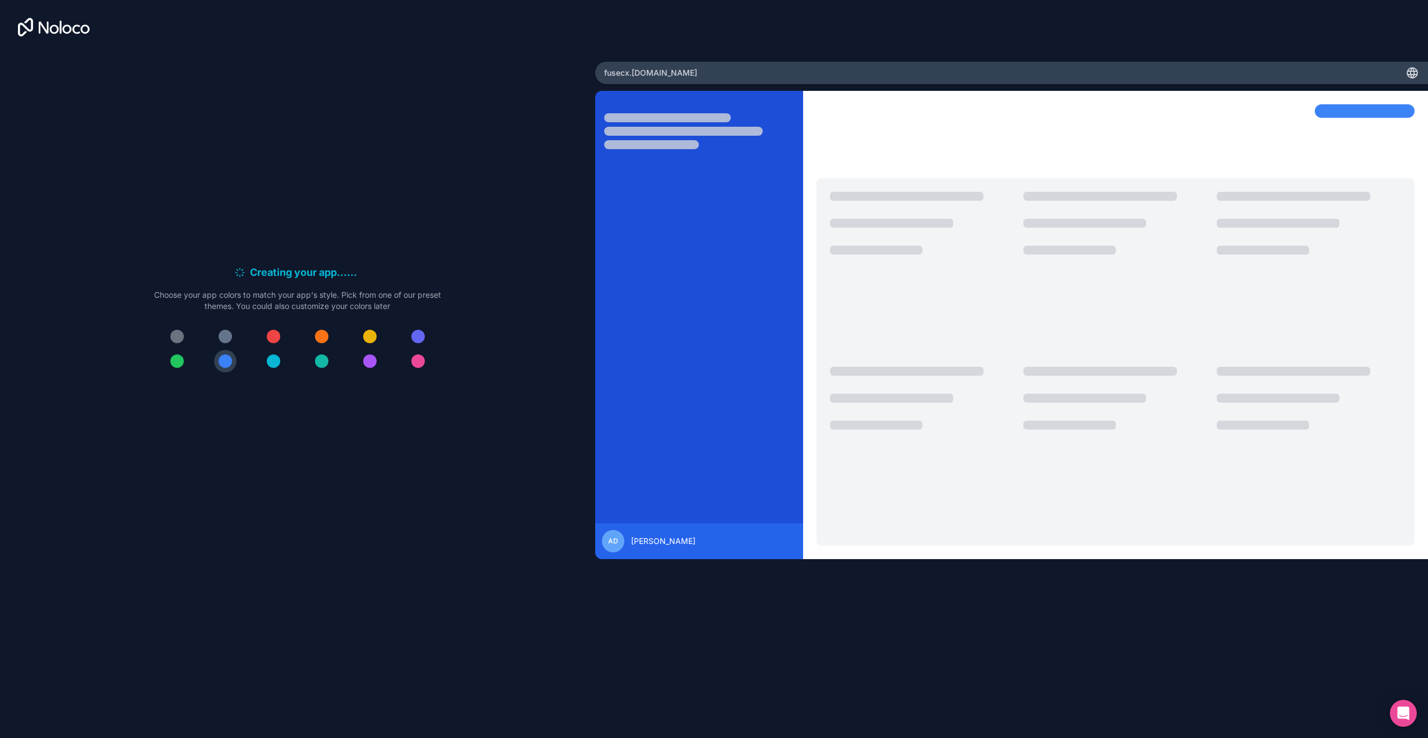
click at [759, 12] on div "Creating your app... . . . Meanwhile, let's personalize it! Choose your app col…" at bounding box center [714, 369] width 1428 height 738
click at [896, 332] on div at bounding box center [922, 275] width 184 height 166
click at [364, 132] on div "Creating your app... . . . Meanwhile, let's personalize it! Choose your app col…" at bounding box center [297, 323] width 559 height 548
drag, startPoint x: 1322, startPoint y: 231, endPoint x: 1168, endPoint y: 340, distance: 189.1
click at [1169, 346] on div at bounding box center [1116, 361] width 598 height 367
